Goal: Leave review/rating

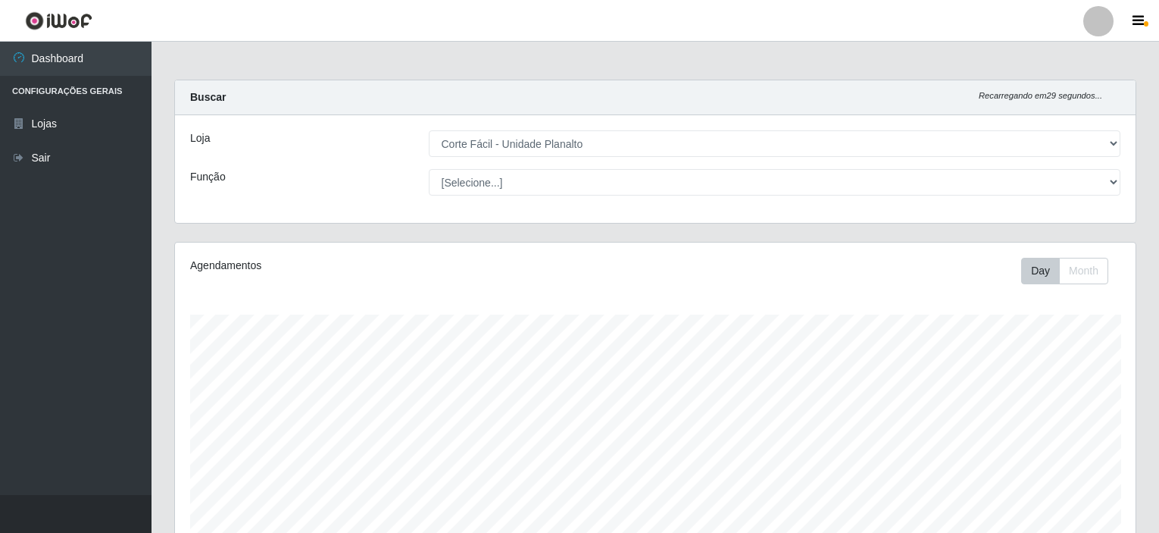
select select "202"
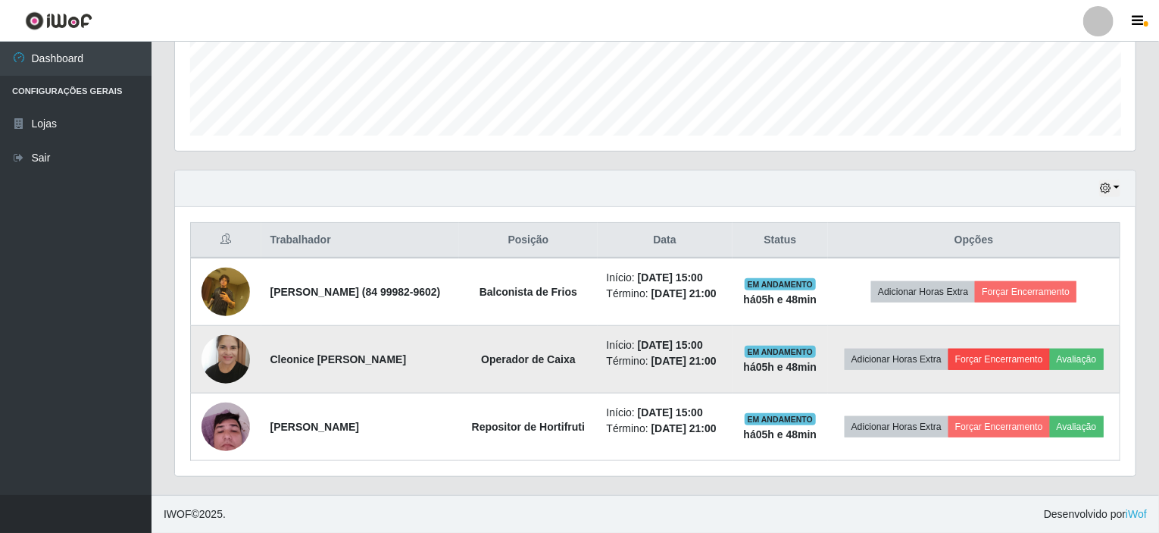
scroll to position [314, 961]
click at [1050, 349] on button "Avaliação" at bounding box center [1077, 359] width 54 height 21
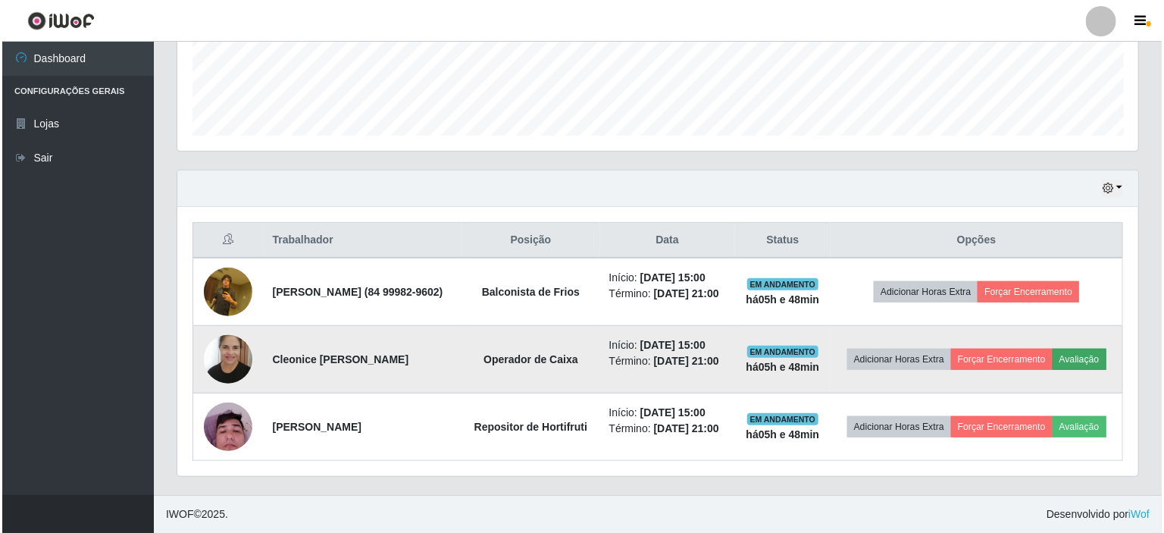
scroll to position [314, 955]
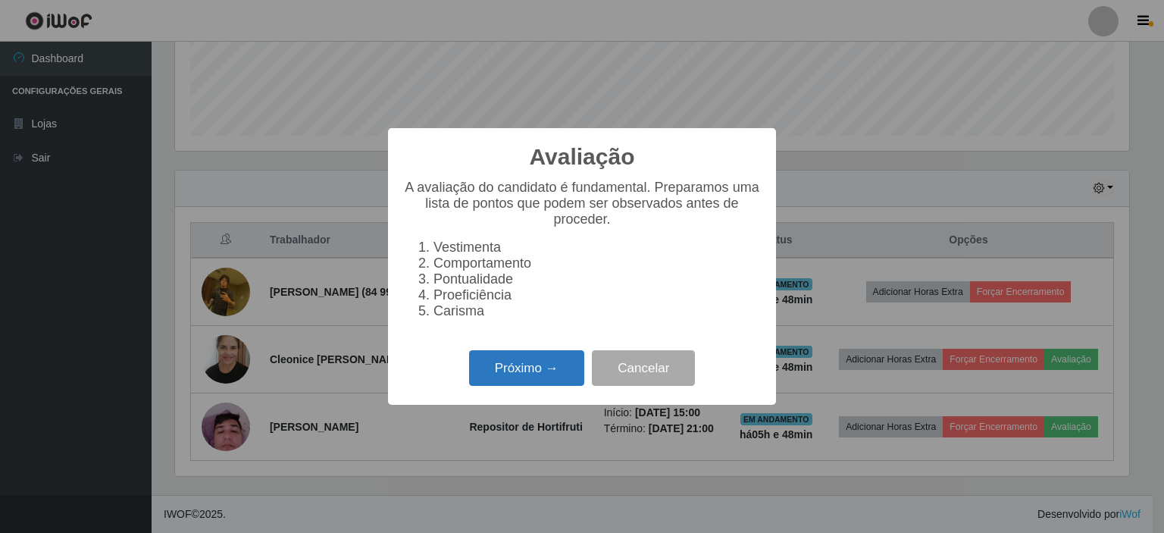
click at [502, 372] on button "Próximo →" at bounding box center [526, 368] width 115 height 36
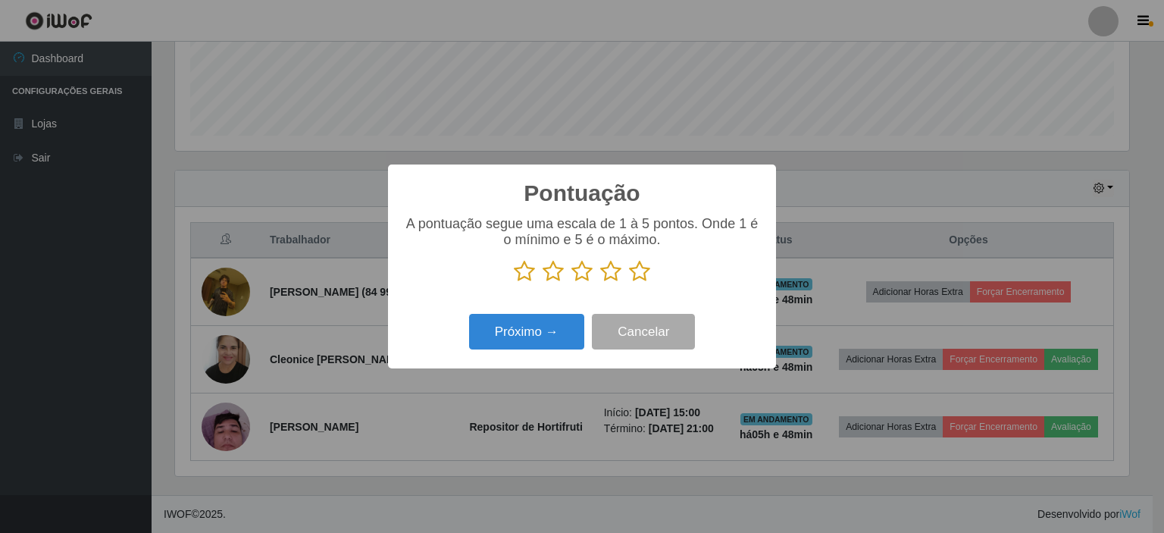
scroll to position [757432, 756791]
click at [637, 266] on icon at bounding box center [639, 271] width 21 height 23
click at [629, 283] on input "radio" at bounding box center [629, 283] width 0 height 0
click at [546, 341] on button "Próximo →" at bounding box center [526, 332] width 115 height 36
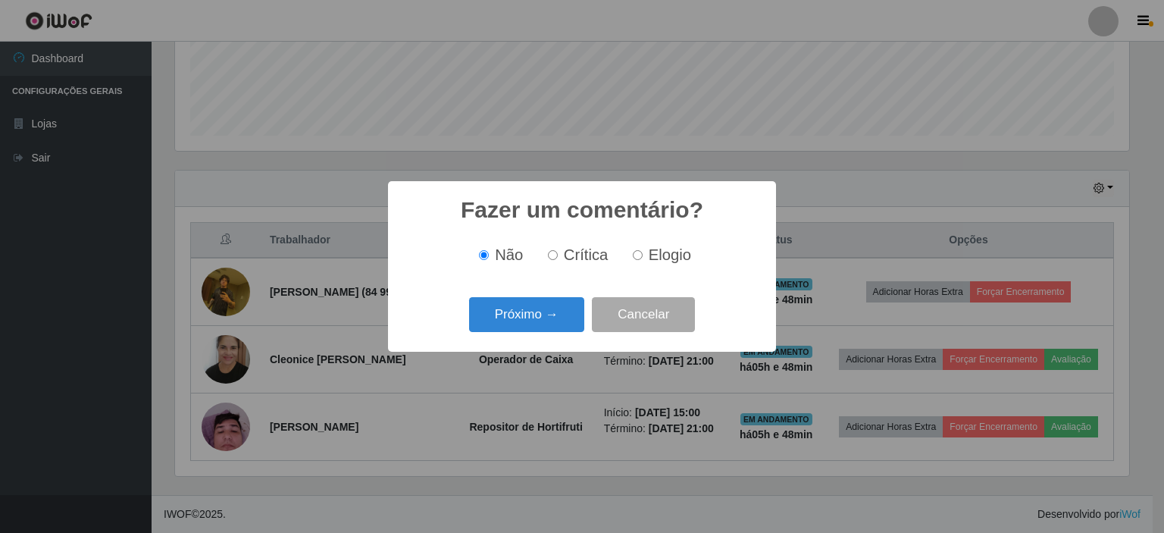
click at [640, 249] on label "Elogio" at bounding box center [659, 254] width 64 height 17
click at [640, 250] on input "Elogio" at bounding box center [638, 255] width 10 height 10
radio input "true"
click at [549, 317] on button "Próximo →" at bounding box center [526, 315] width 115 height 36
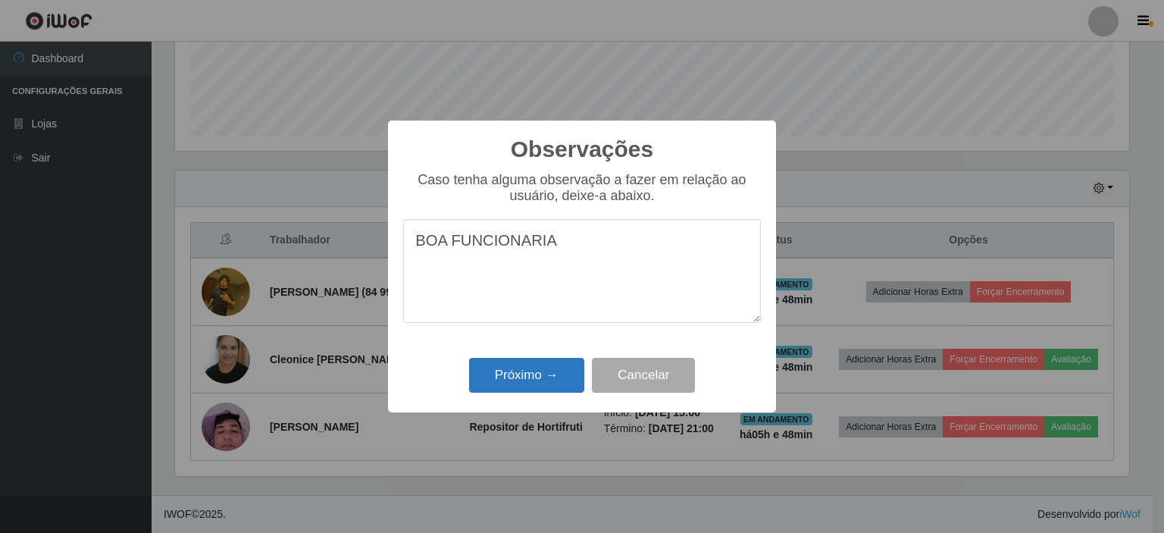
type textarea "BOA FUNCIONARIA"
click at [539, 371] on button "Próximo →" at bounding box center [526, 376] width 115 height 36
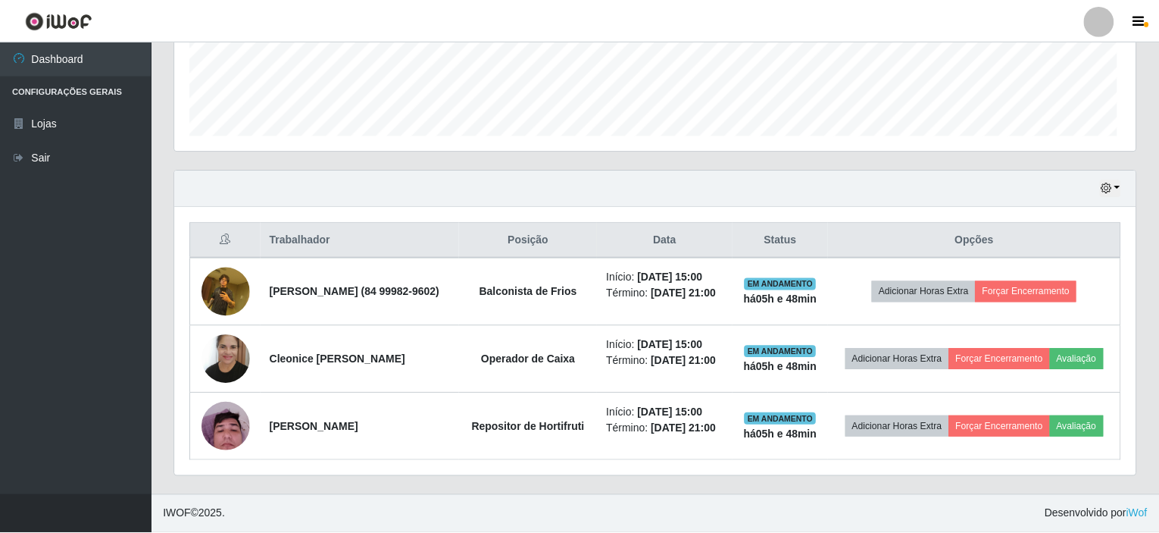
scroll to position [314, 961]
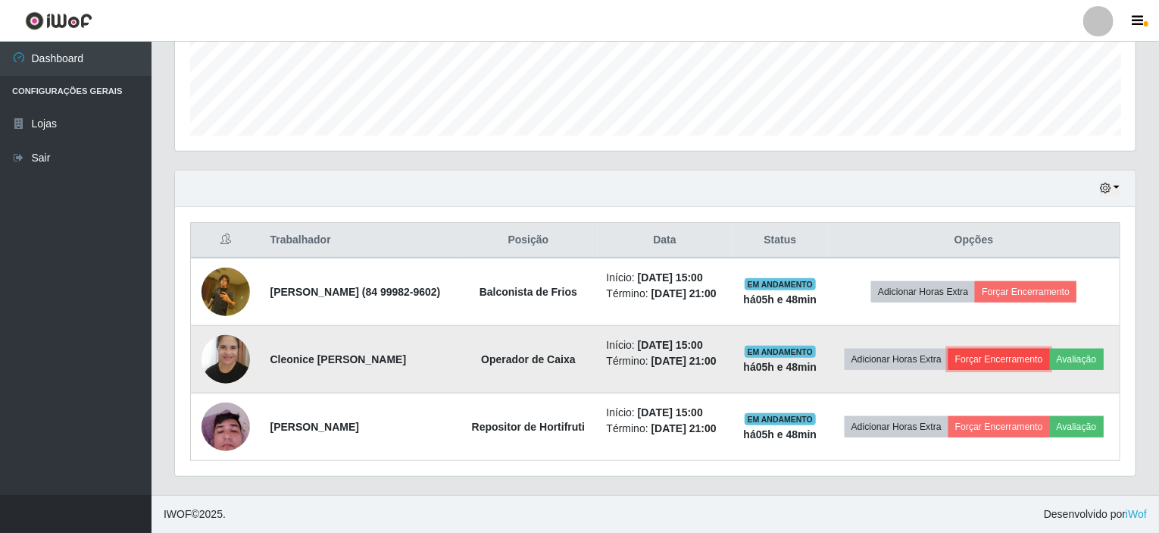
click at [1041, 349] on button "Forçar Encerramento" at bounding box center [1000, 359] width 102 height 21
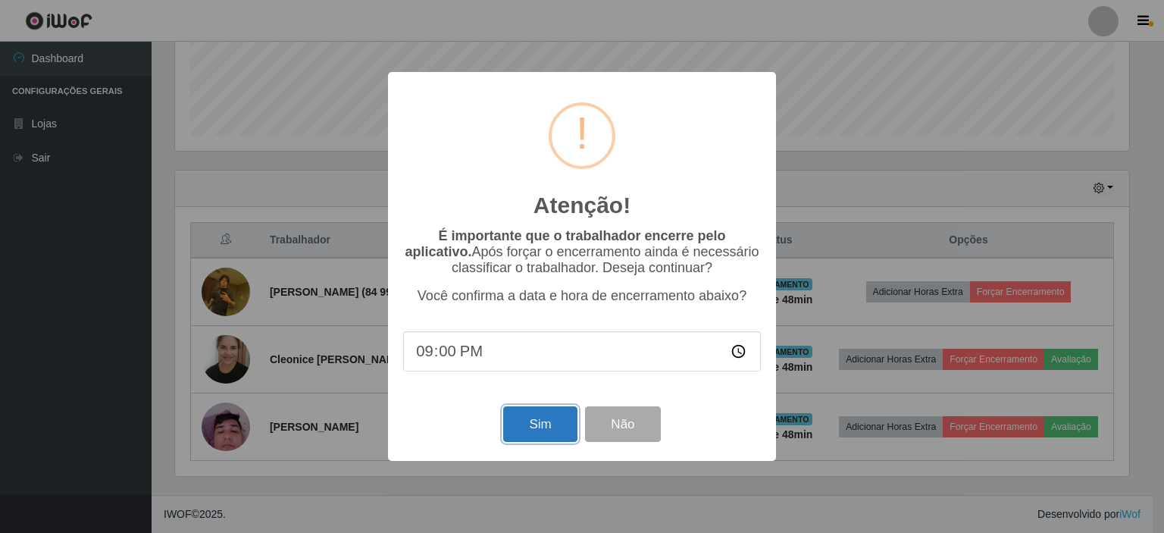
click at [546, 430] on button "Sim" at bounding box center [540, 424] width 74 height 36
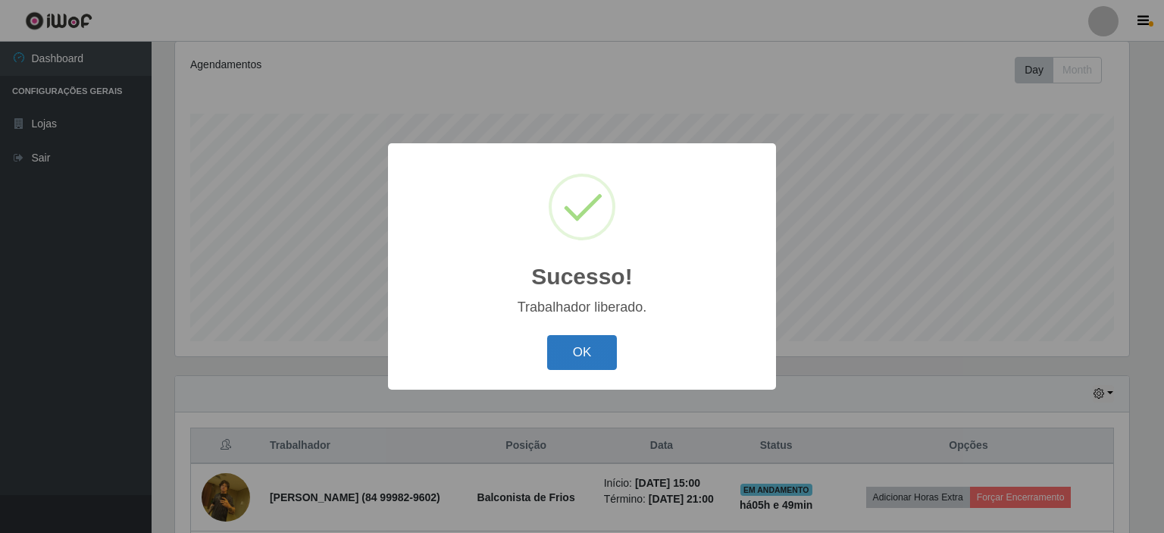
drag, startPoint x: 588, startPoint y: 348, endPoint x: 595, endPoint y: 352, distance: 8.2
click at [593, 351] on button "OK" at bounding box center [582, 353] width 70 height 36
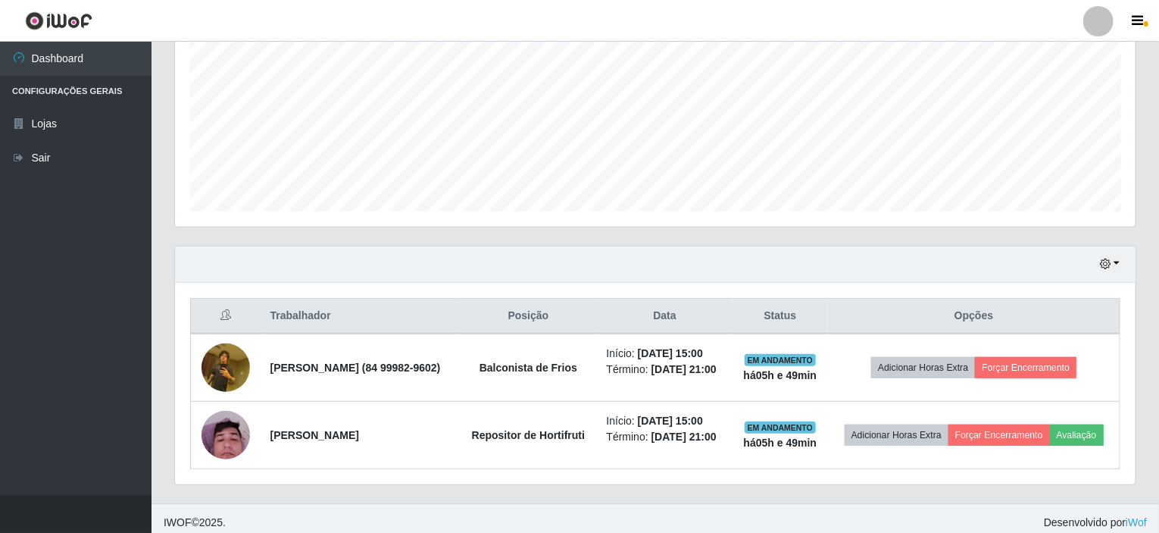
scroll to position [358, 0]
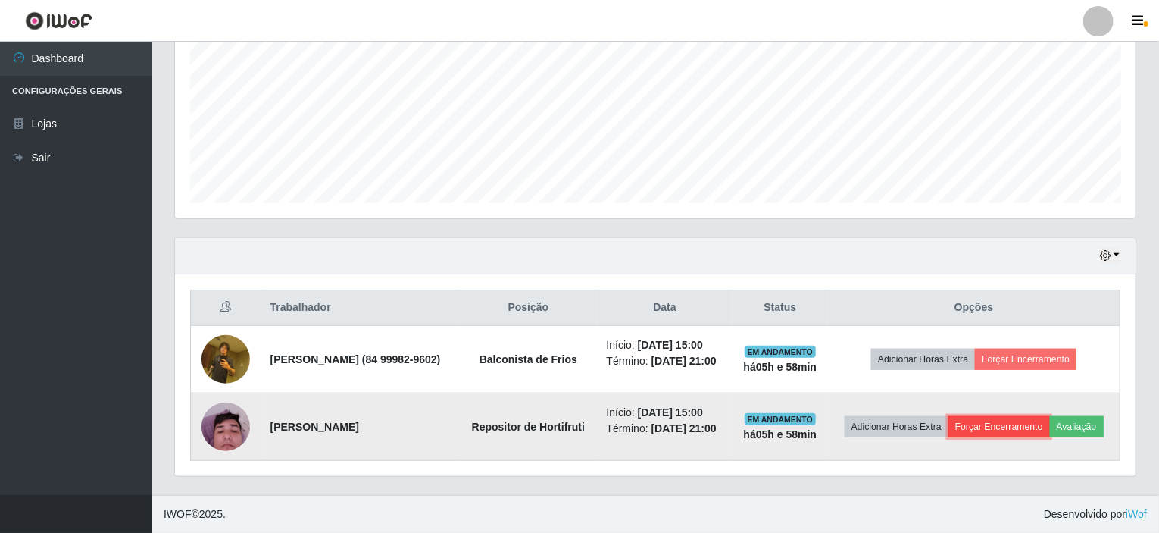
click at [1031, 416] on button "Forçar Encerramento" at bounding box center [1000, 426] width 102 height 21
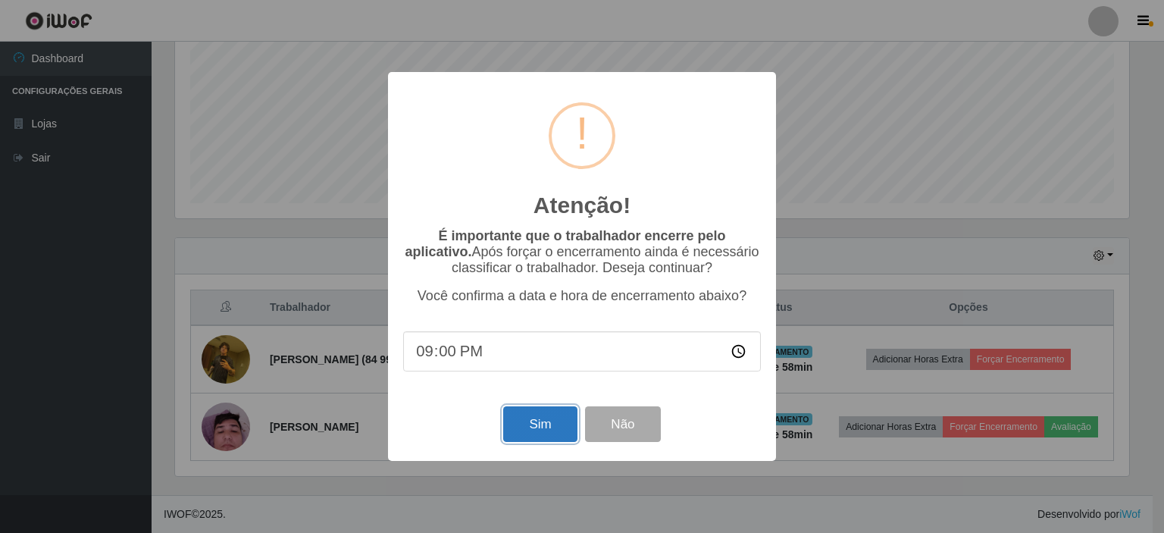
click at [555, 423] on button "Sim" at bounding box center [540, 424] width 74 height 36
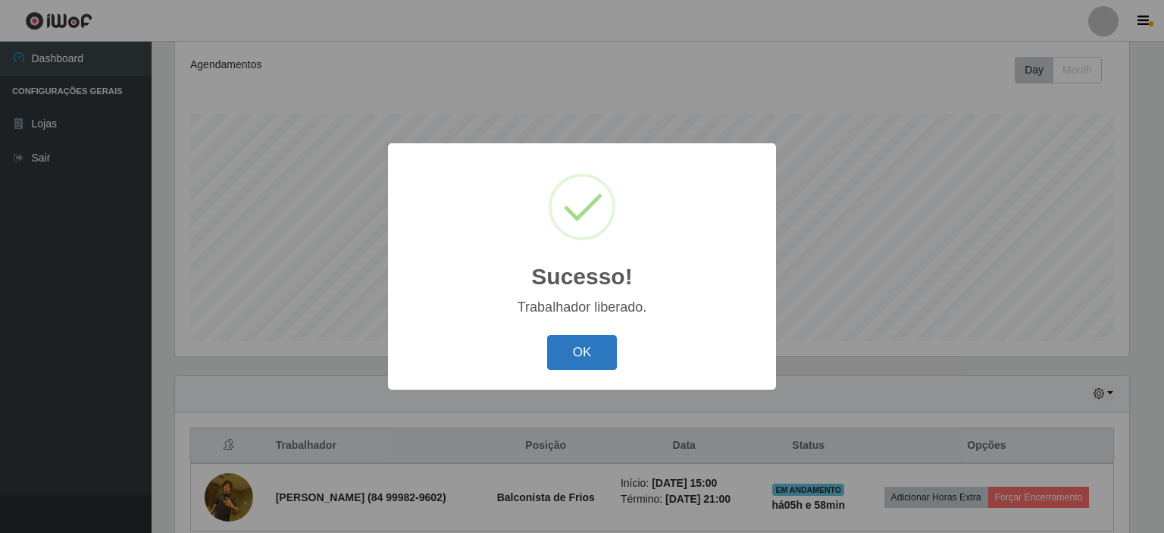
click at [565, 369] on button "OK" at bounding box center [582, 353] width 70 height 36
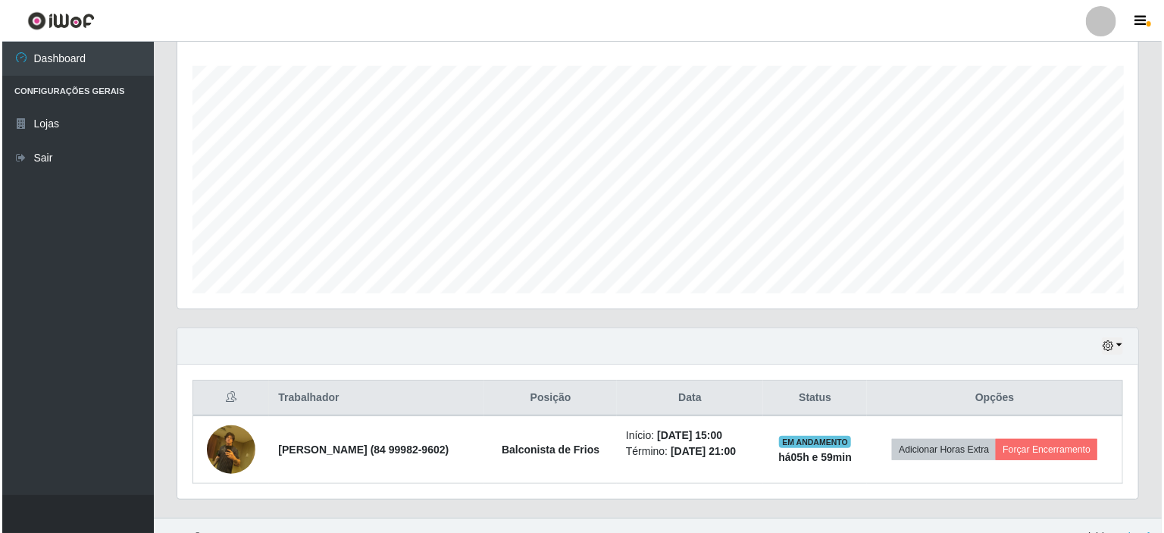
scroll to position [268, 0]
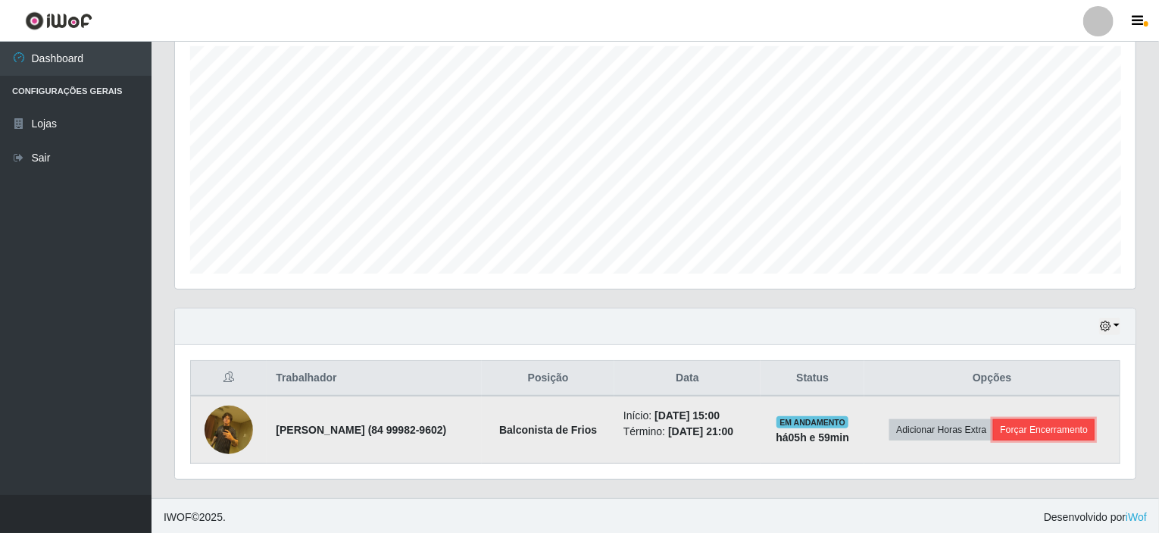
click at [1055, 432] on button "Forçar Encerramento" at bounding box center [1044, 429] width 102 height 21
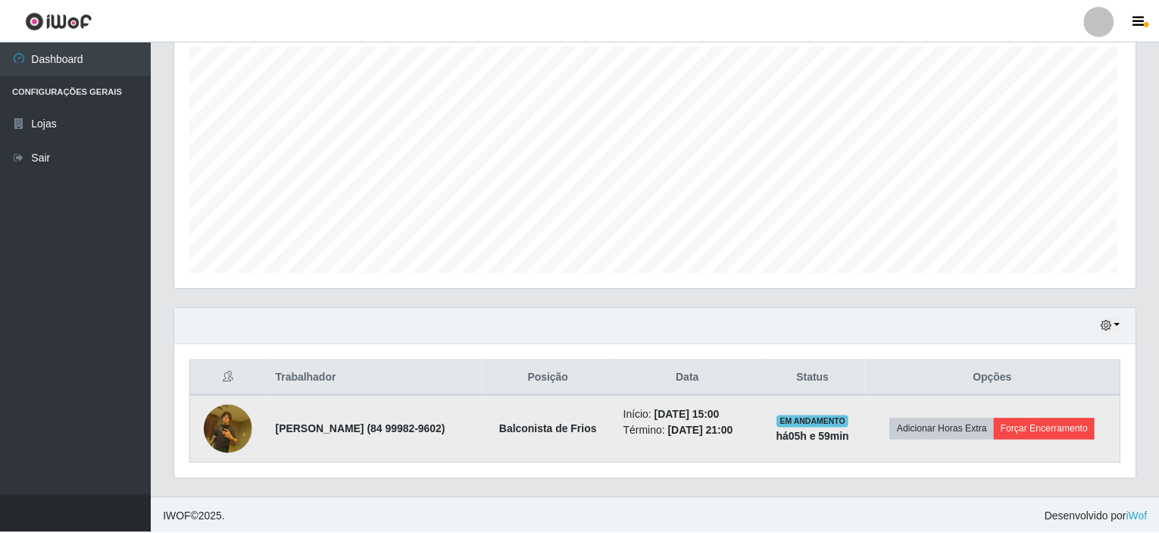
scroll to position [314, 955]
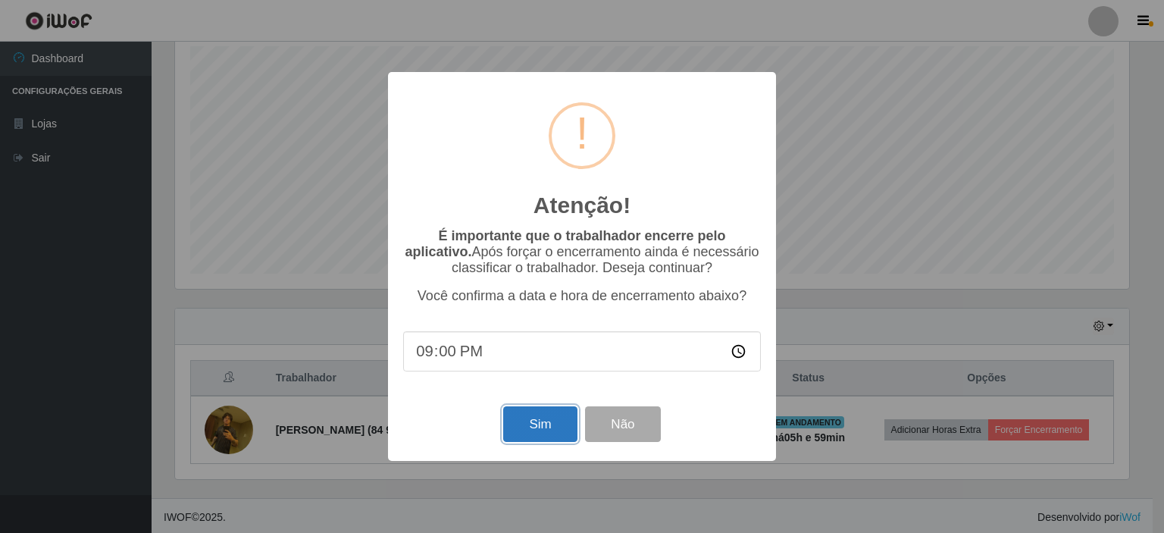
click at [552, 422] on button "Sim" at bounding box center [540, 424] width 74 height 36
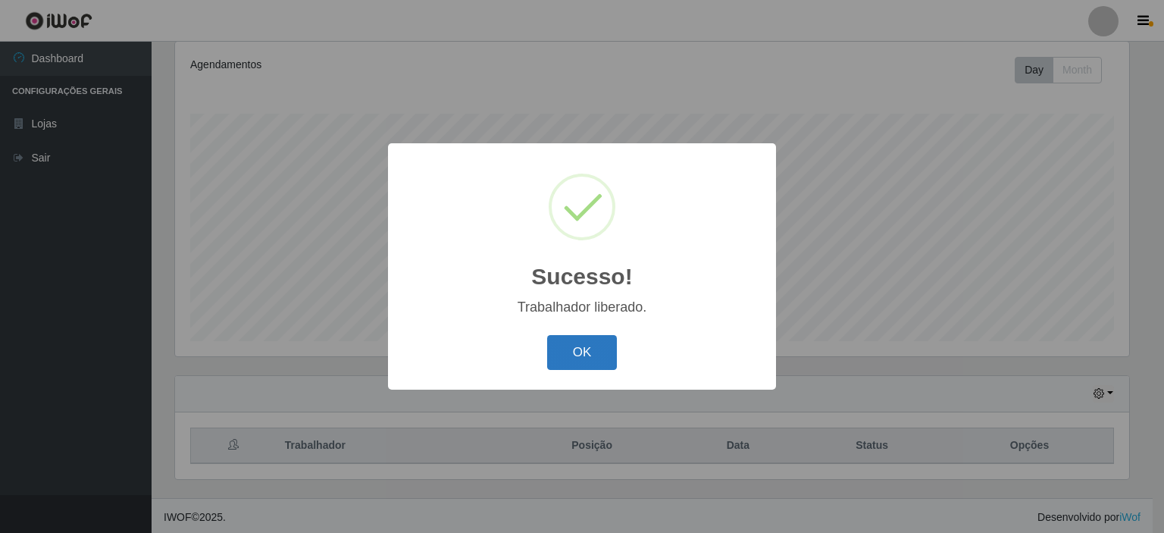
click at [574, 364] on button "OK" at bounding box center [582, 353] width 70 height 36
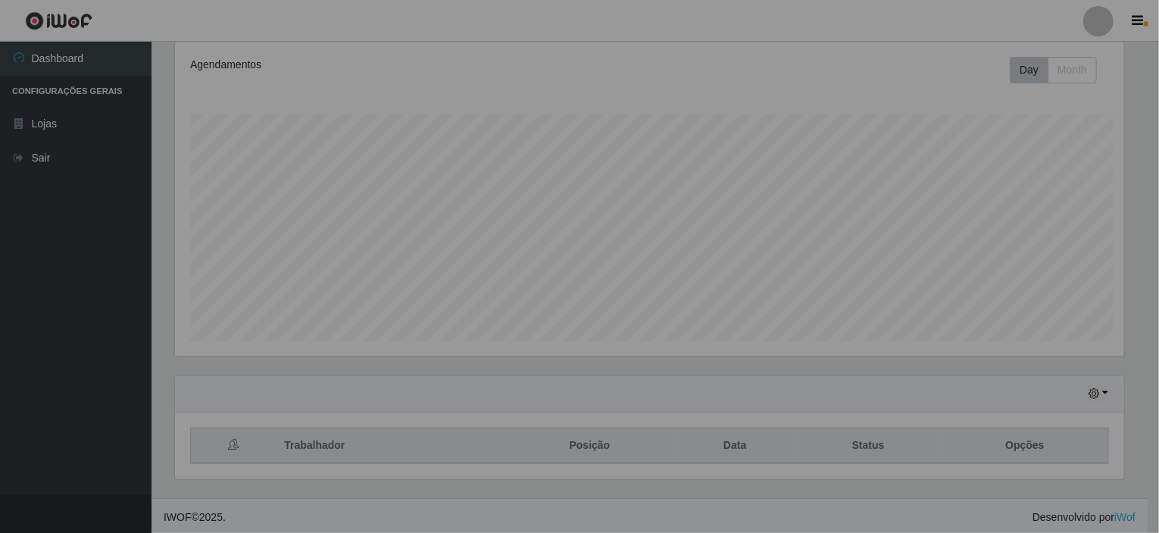
scroll to position [314, 961]
